Goal: Transaction & Acquisition: Purchase product/service

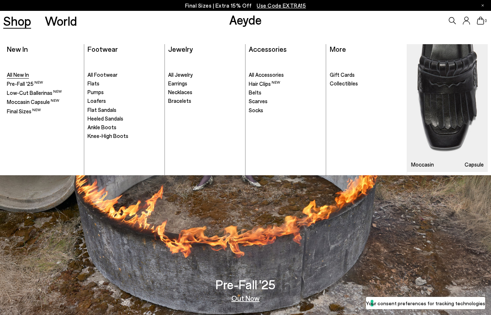
click at [16, 77] on span "All New In" at bounding box center [18, 74] width 22 height 7
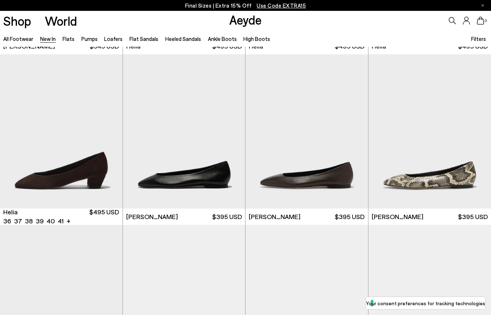
scroll to position [694, 0]
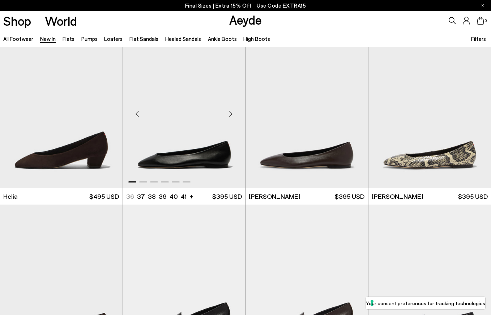
click at [233, 115] on div "Next slide" at bounding box center [231, 114] width 22 height 22
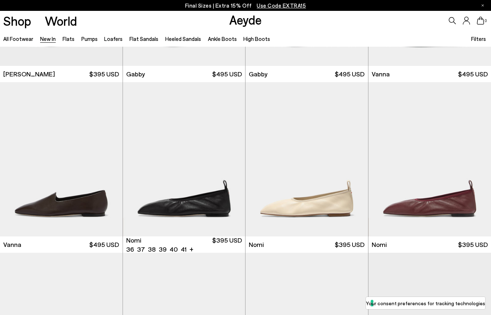
scroll to position [995, 0]
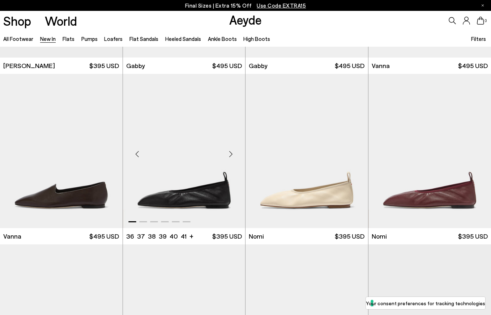
click at [232, 155] on div "Next slide" at bounding box center [231, 154] width 22 height 22
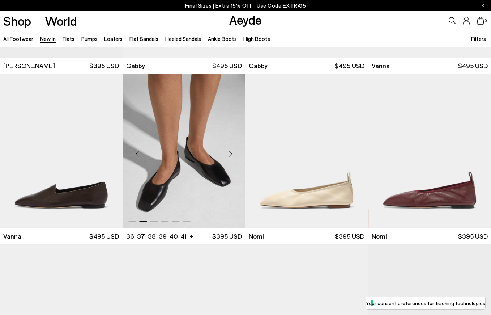
click at [232, 155] on div "Next slide" at bounding box center [231, 154] width 22 height 22
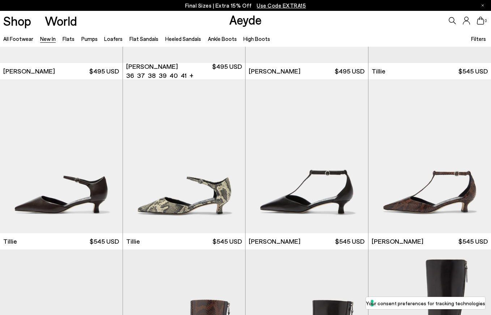
scroll to position [1370, 0]
